Goal: Check status: Check status

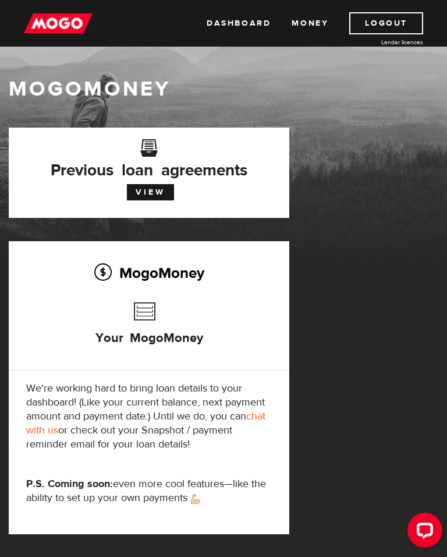
click at [140, 188] on link "View" at bounding box center [150, 192] width 47 height 16
click at [144, 193] on link "View" at bounding box center [150, 192] width 47 height 16
click at [146, 192] on link "View" at bounding box center [150, 192] width 47 height 16
